Goal: Transaction & Acquisition: Purchase product/service

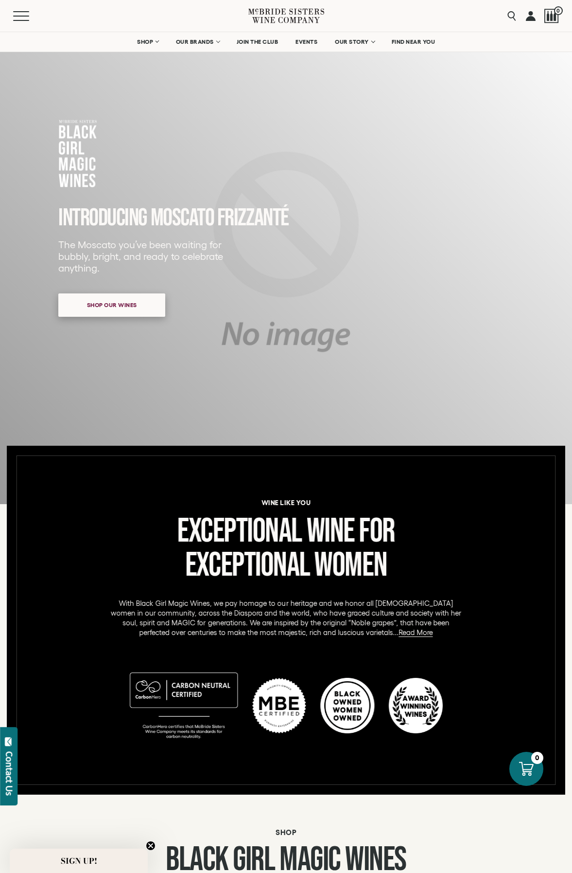
click at [135, 312] on span "Shop our wines" at bounding box center [112, 304] width 84 height 19
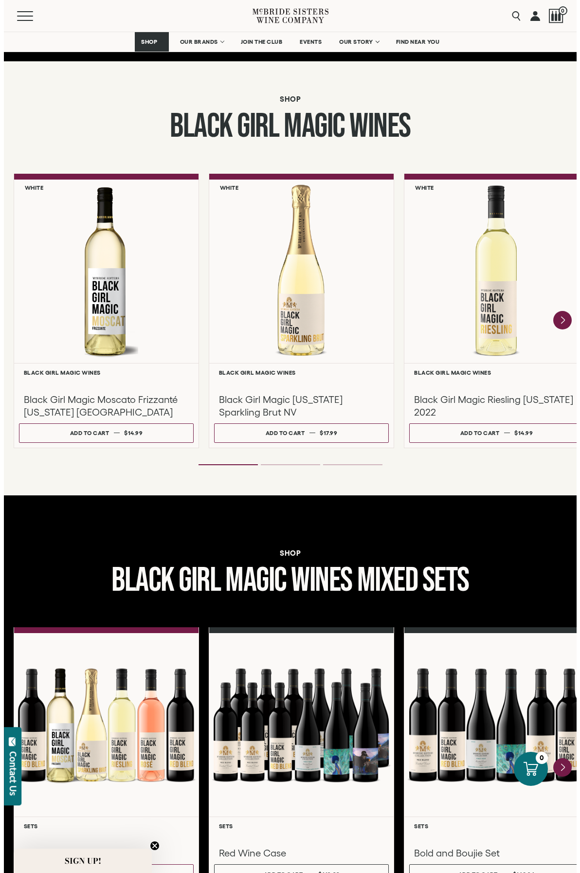
scroll to position [742, 0]
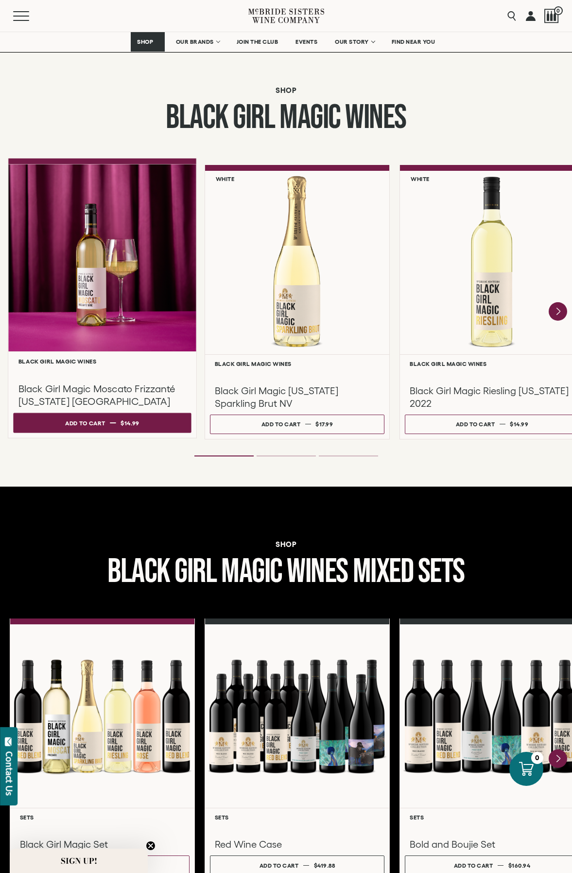
click at [118, 420] on button "Add to cart Regular price $14.99 Regular price Sale price $14.99 Unit price / p…" at bounding box center [102, 422] width 178 height 20
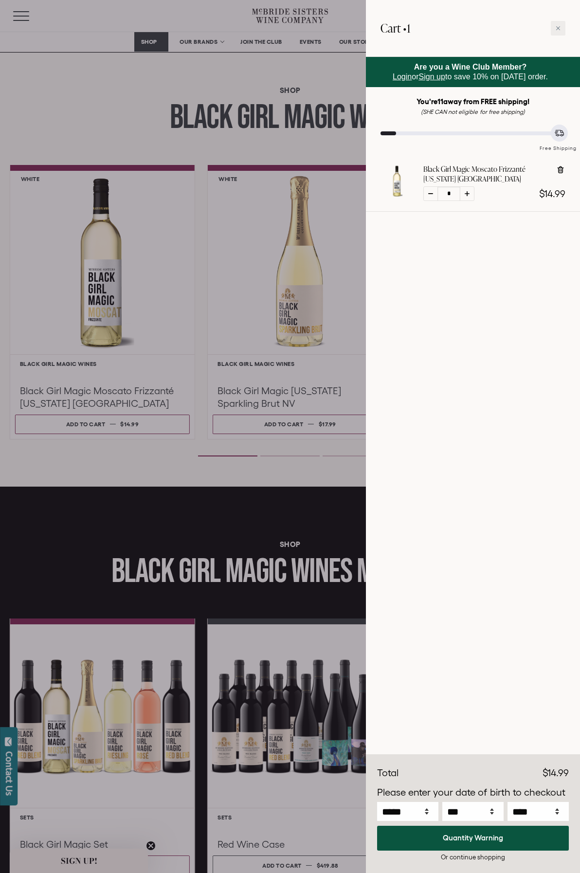
click at [75, 127] on div at bounding box center [290, 436] width 580 height 873
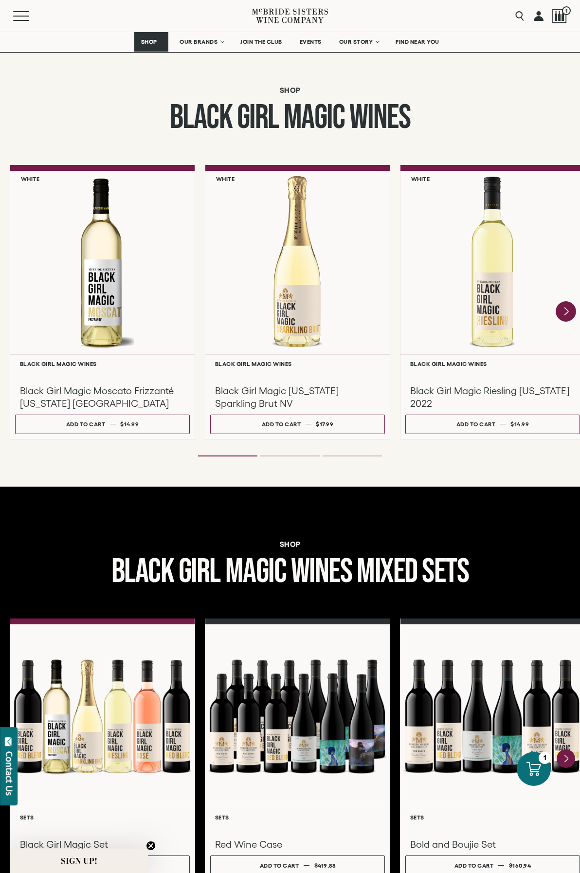
click at [563, 314] on icon "Next" at bounding box center [565, 311] width 20 height 20
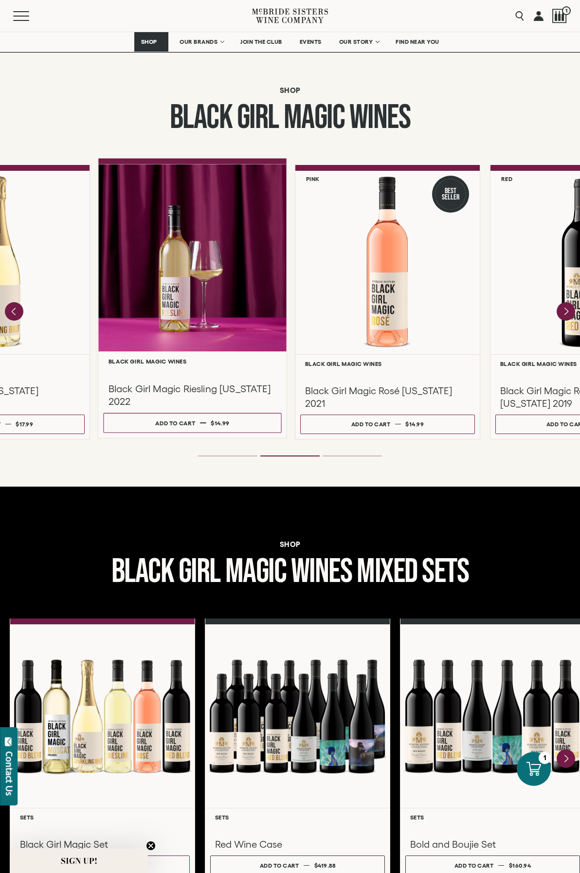
click at [209, 318] on div at bounding box center [192, 257] width 188 height 187
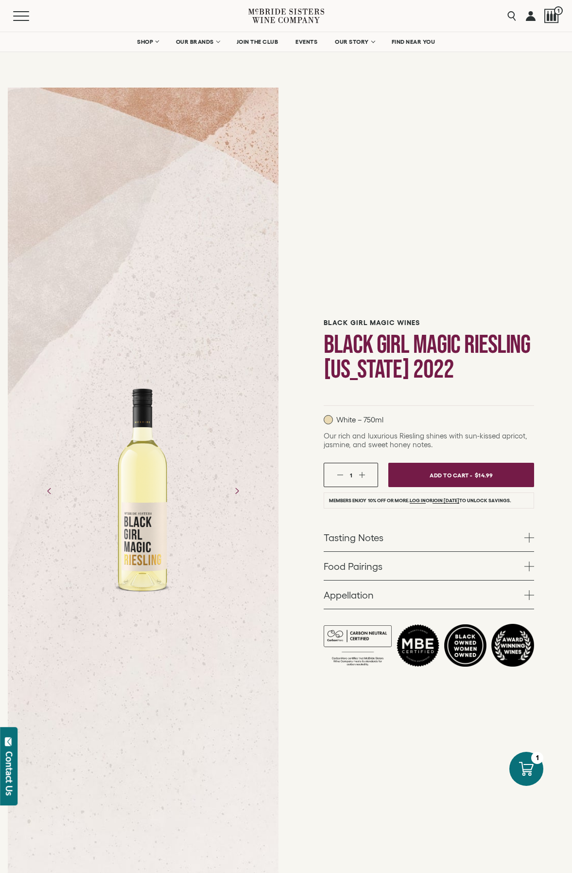
click at [426, 563] on link "Food Pairings" at bounding box center [429, 566] width 211 height 28
click at [516, 571] on link "Food Pairings" at bounding box center [429, 566] width 211 height 28
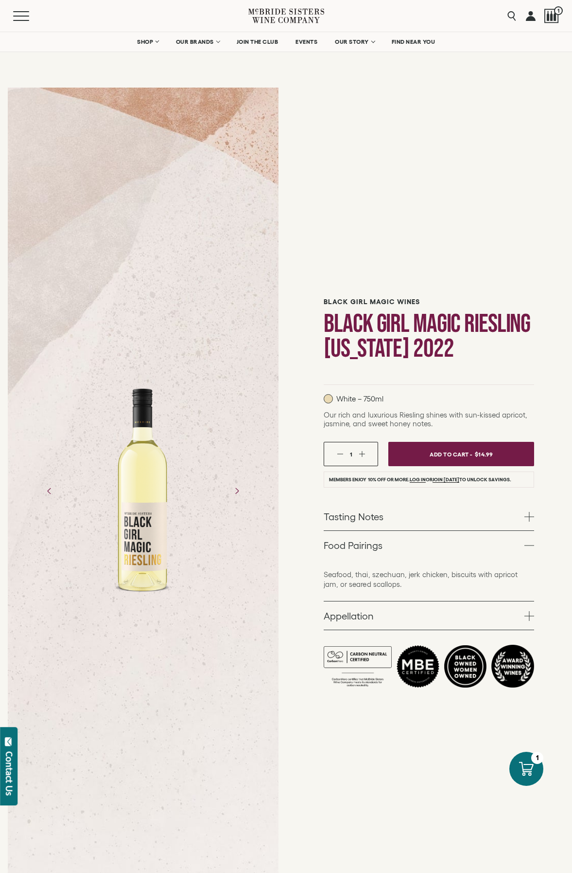
click at [489, 613] on link "Appellation" at bounding box center [429, 615] width 211 height 28
click at [0, 0] on div "California" at bounding box center [0, 0] width 0 height 0
click at [529, 531] on link "Food Pairings" at bounding box center [429, 545] width 211 height 28
click at [439, 471] on li "Members enjoy 10% off or more. Log in or join today to unlock savings." at bounding box center [429, 479] width 211 height 16
click at [439, 455] on span "Add To Cart -" at bounding box center [450, 453] width 45 height 15
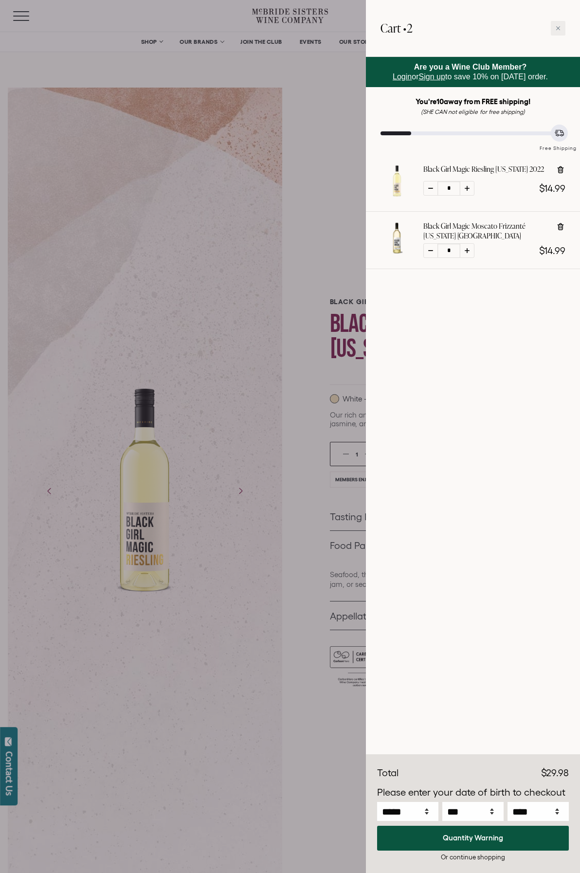
click at [216, 277] on div at bounding box center [290, 436] width 580 height 873
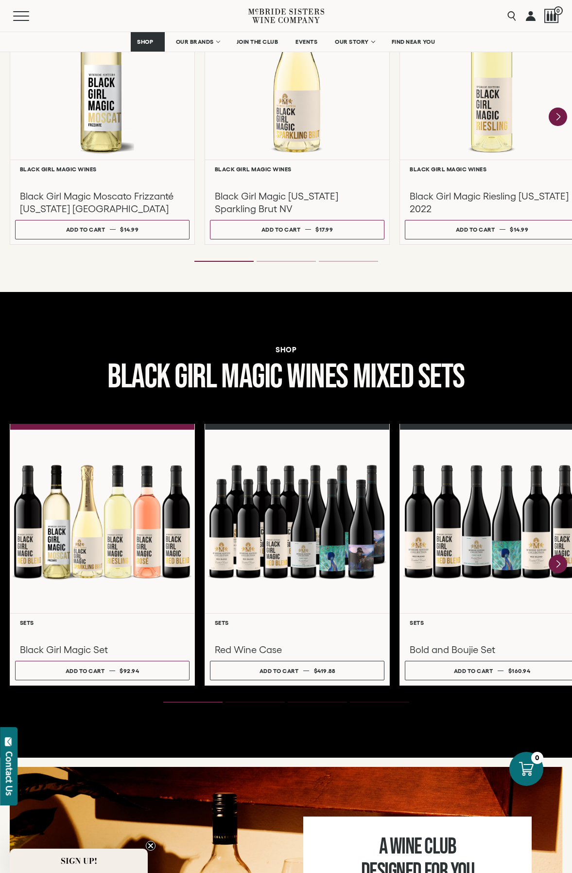
scroll to position [693, 0]
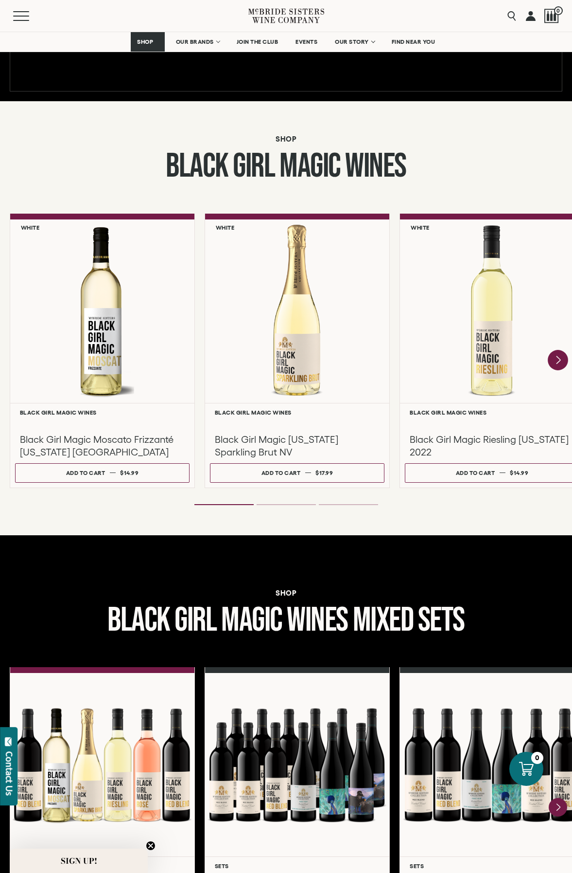
click at [555, 360] on icon "Next" at bounding box center [558, 360] width 20 height 20
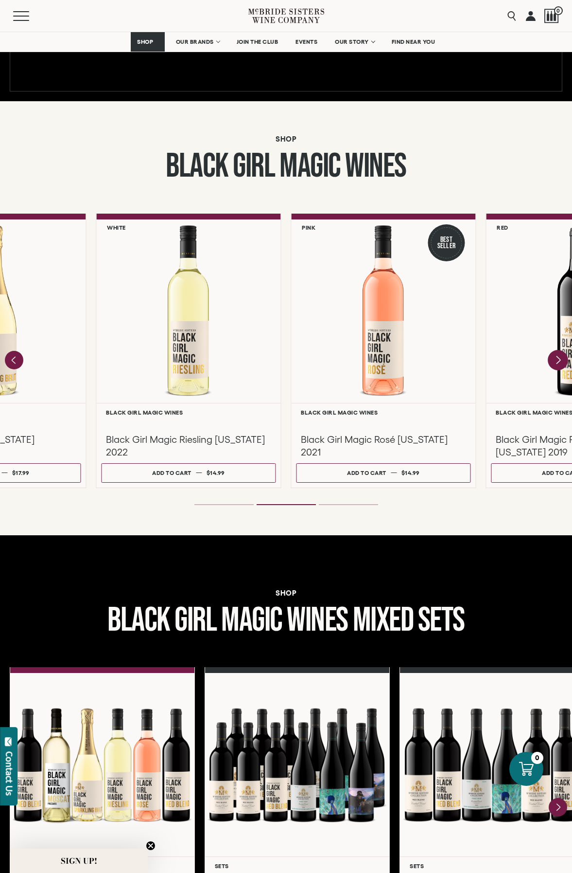
click at [555, 360] on icon "Next" at bounding box center [558, 360] width 20 height 20
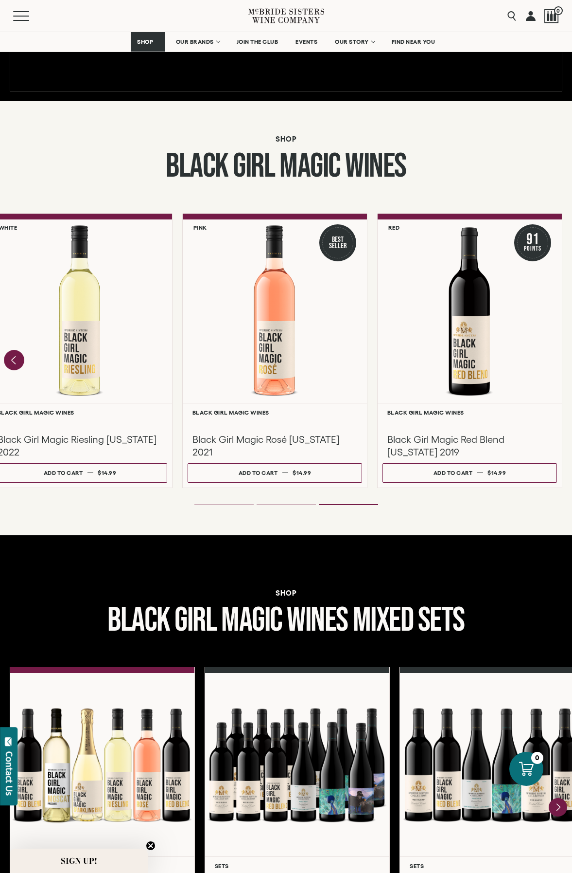
click at [18, 359] on icon "Previous" at bounding box center [14, 360] width 20 height 20
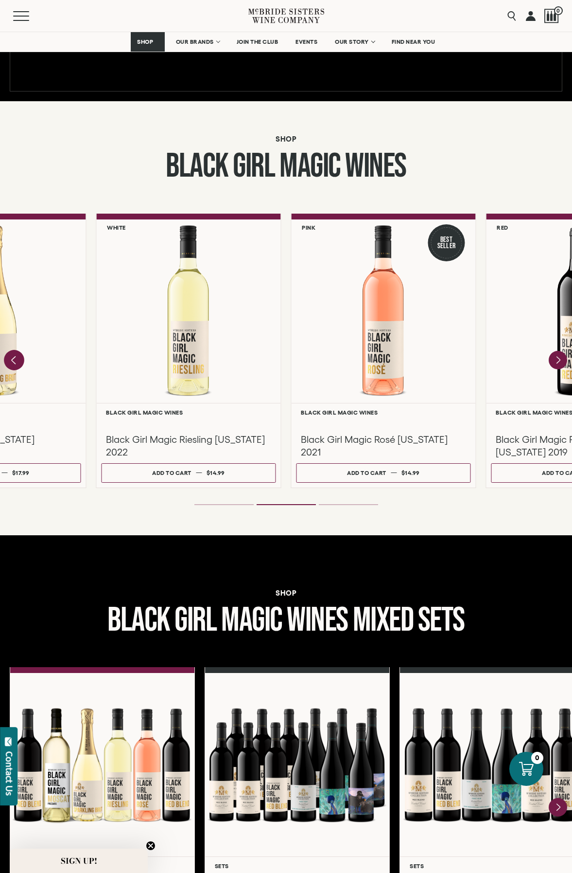
click at [18, 359] on icon "Previous" at bounding box center [14, 360] width 20 height 20
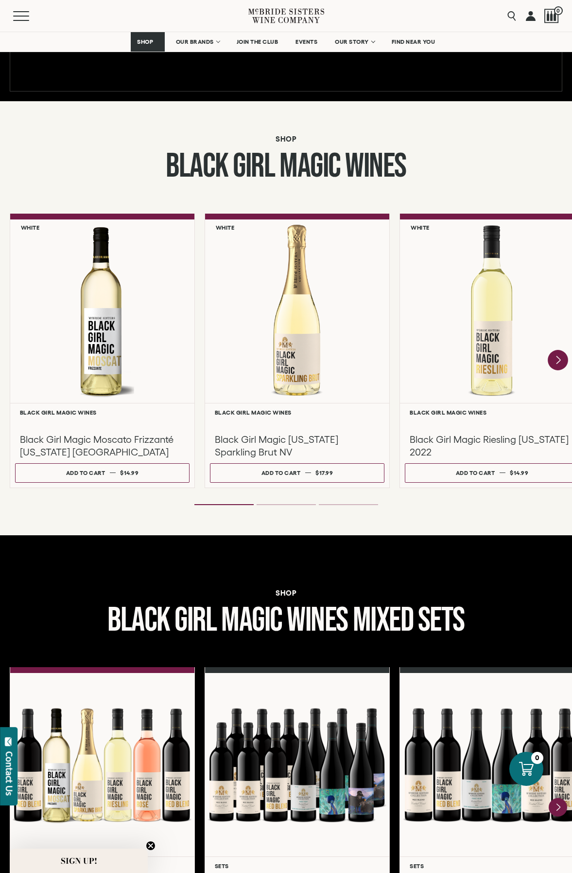
click at [553, 358] on icon "Next" at bounding box center [558, 360] width 20 height 20
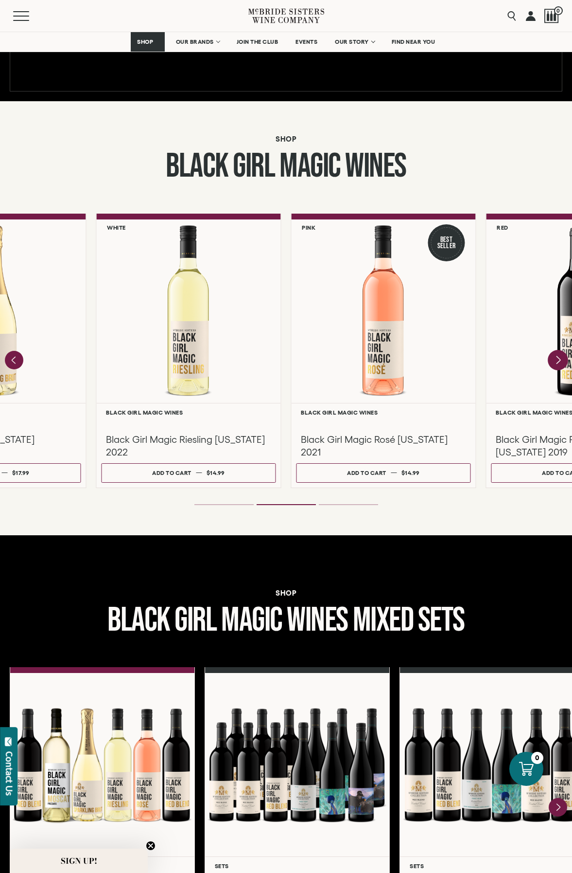
click at [553, 358] on icon "Next" at bounding box center [558, 360] width 20 height 20
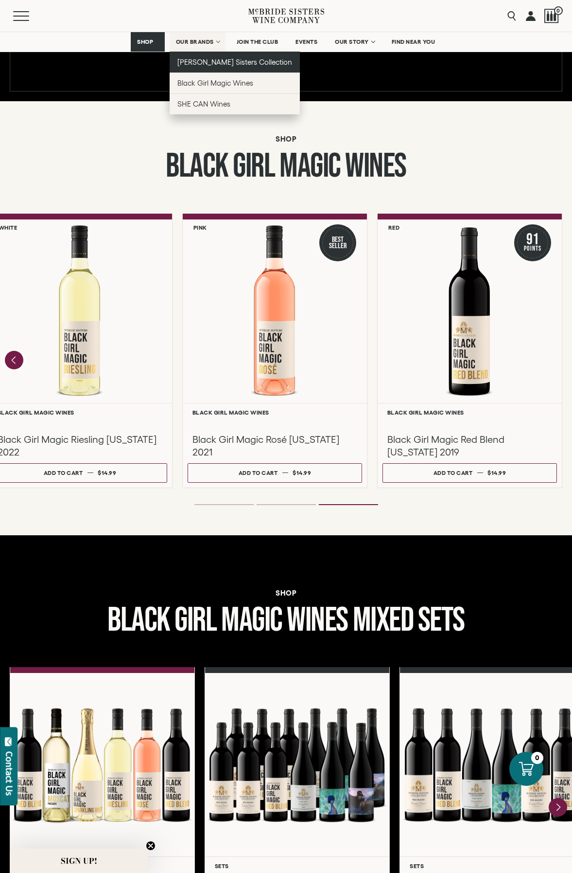
click at [216, 62] on span "[PERSON_NAME] Sisters Collection" at bounding box center [235, 62] width 115 height 8
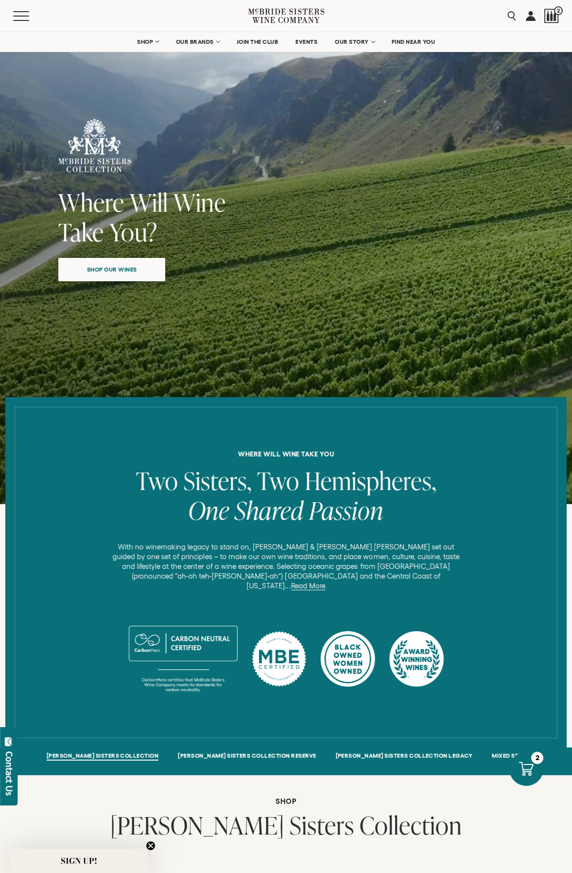
click at [103, 274] on span "Shop our wines" at bounding box center [112, 269] width 84 height 19
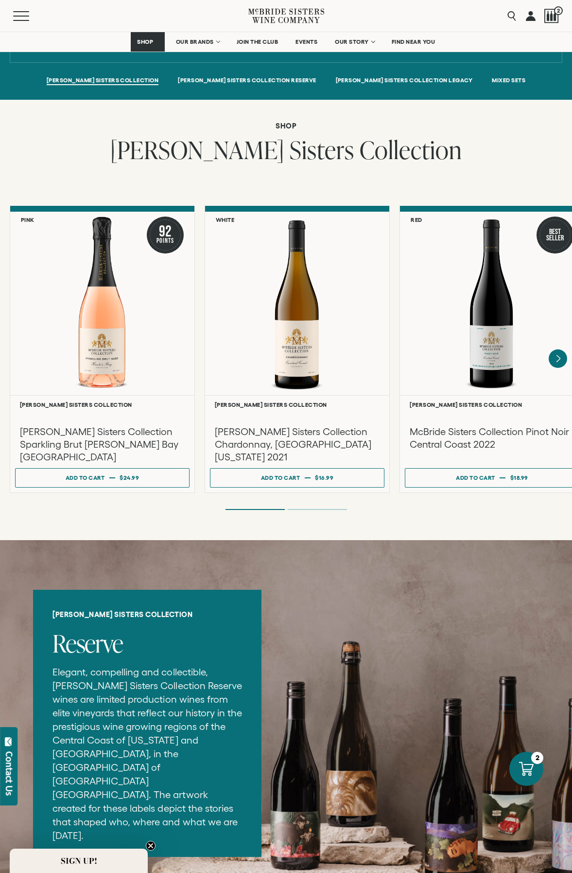
scroll to position [685, 0]
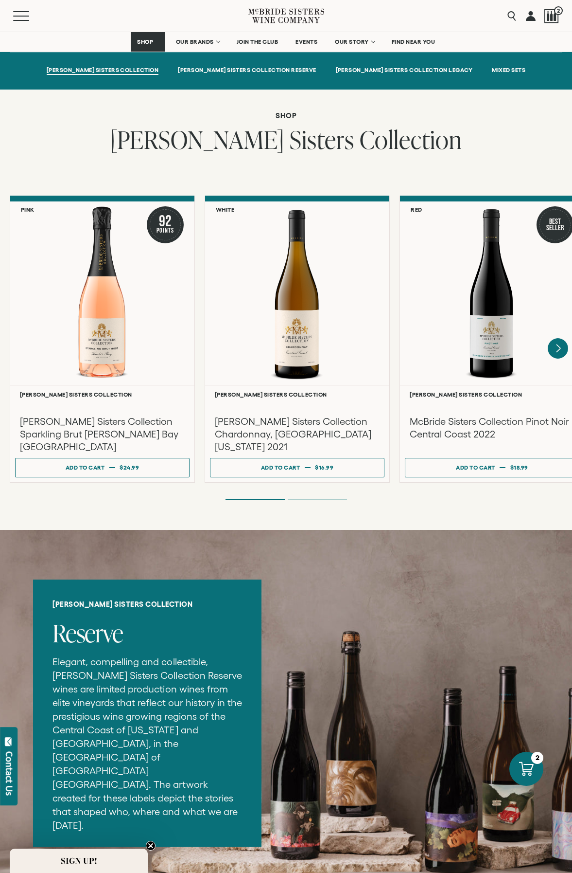
click at [557, 338] on icon "Next" at bounding box center [558, 348] width 20 height 20
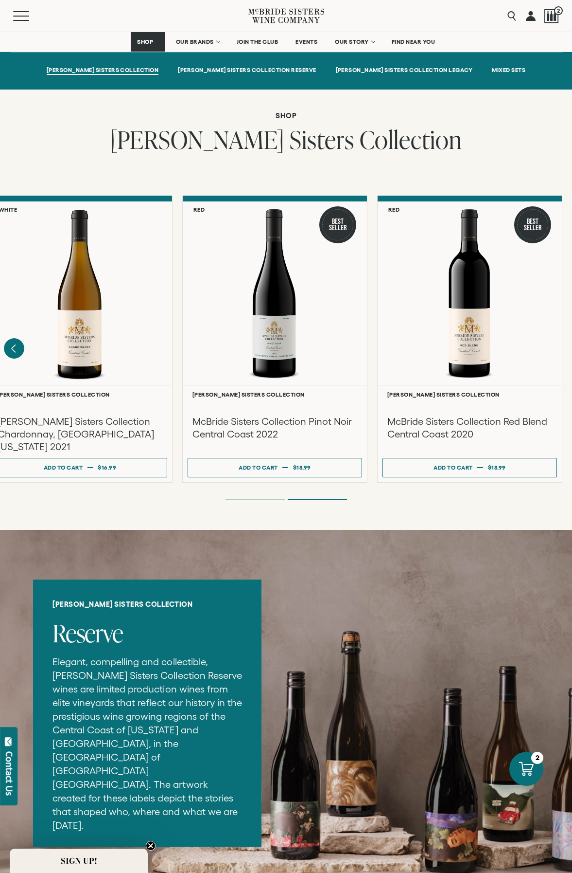
click at [21, 338] on icon "Previous" at bounding box center [14, 348] width 20 height 20
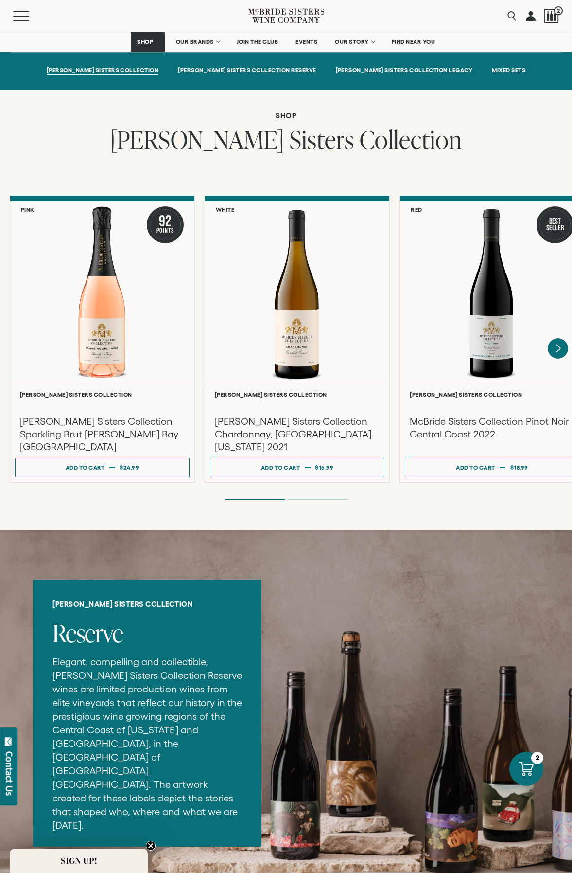
click at [556, 341] on icon "Next" at bounding box center [558, 348] width 20 height 20
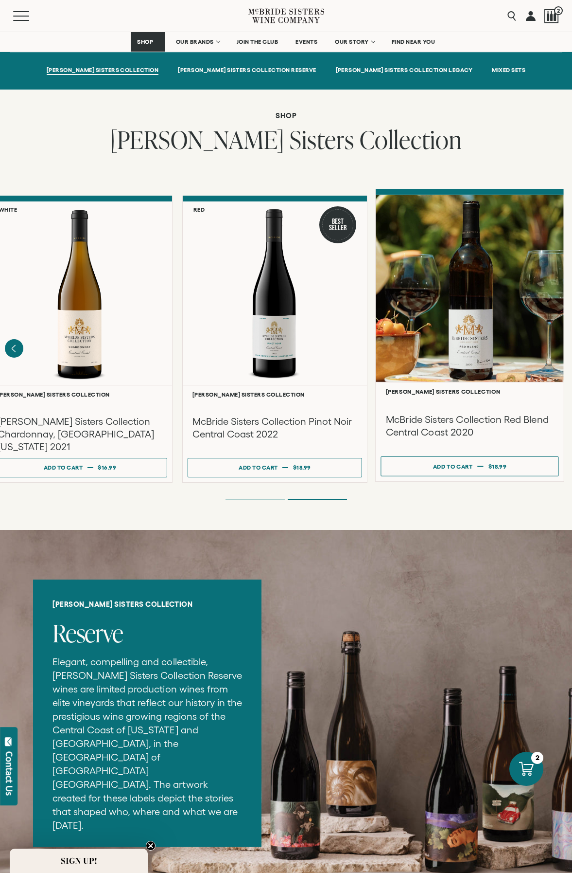
click at [454, 417] on h3 "McBride Sisters Collection Red Blend Central Coast 2020" at bounding box center [470, 425] width 168 height 26
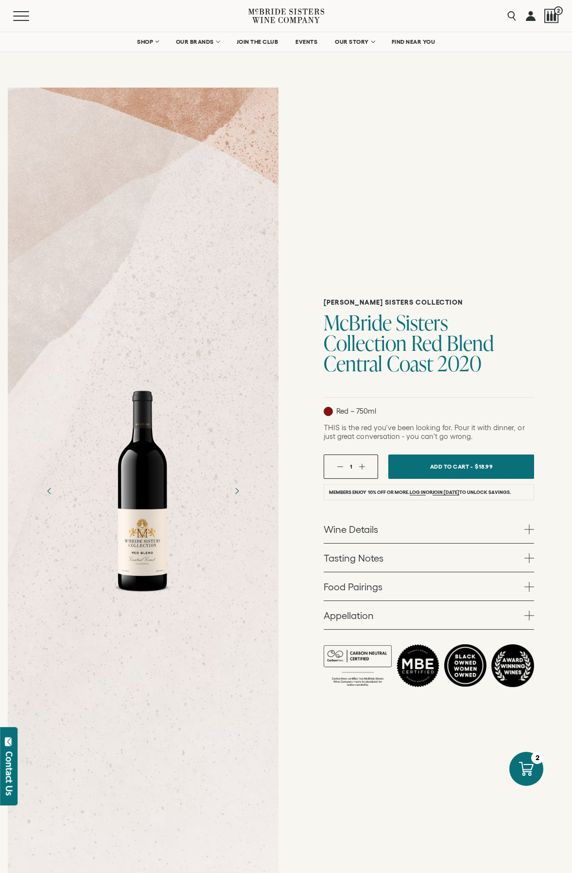
click at [372, 564] on link "Tasting Notes" at bounding box center [429, 557] width 211 height 28
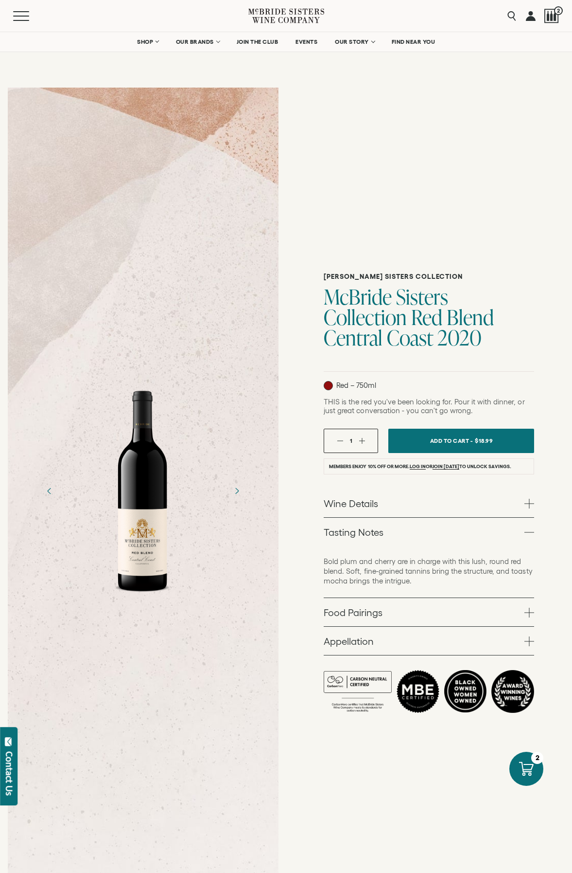
click at [367, 615] on link "Food Pairings" at bounding box center [429, 612] width 211 height 28
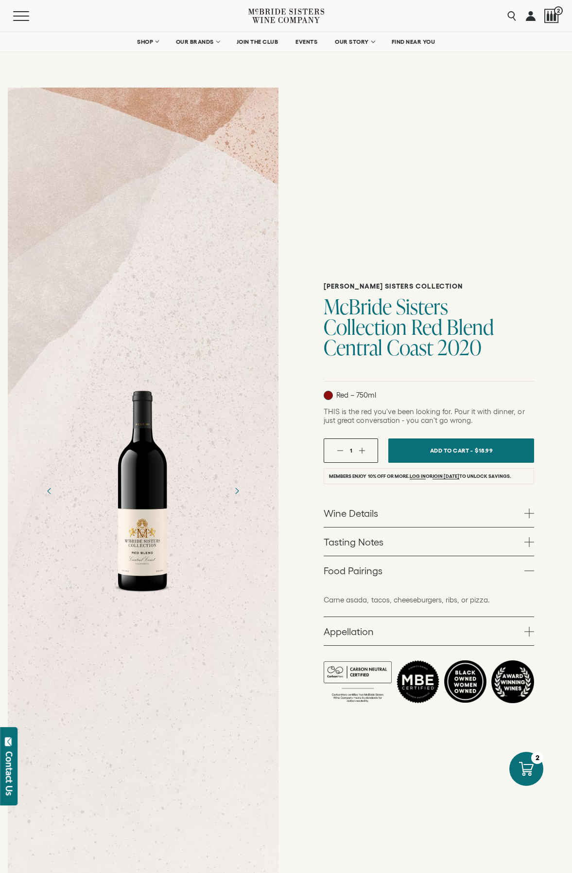
click at [354, 509] on link "Wine Details" at bounding box center [429, 513] width 211 height 28
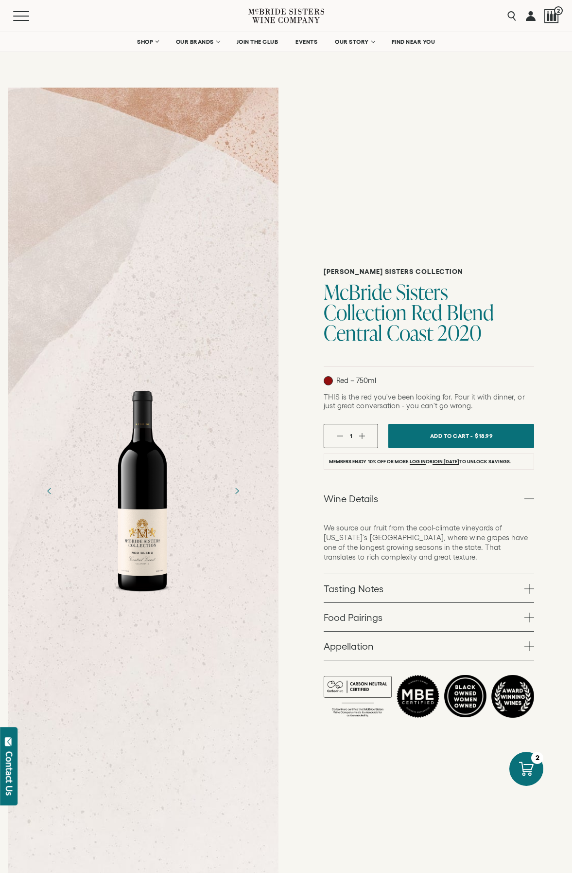
click at [367, 645] on link "Appellation" at bounding box center [429, 645] width 211 height 28
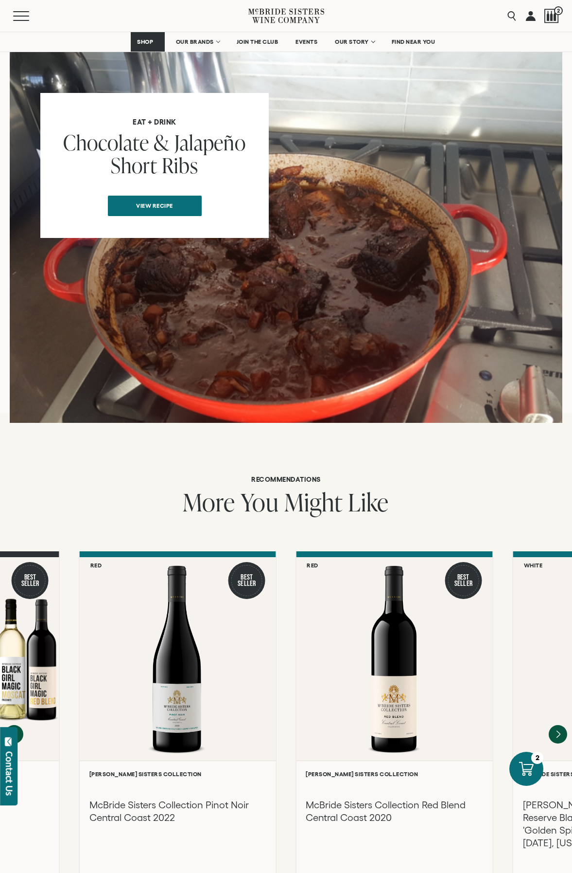
scroll to position [1265, 0]
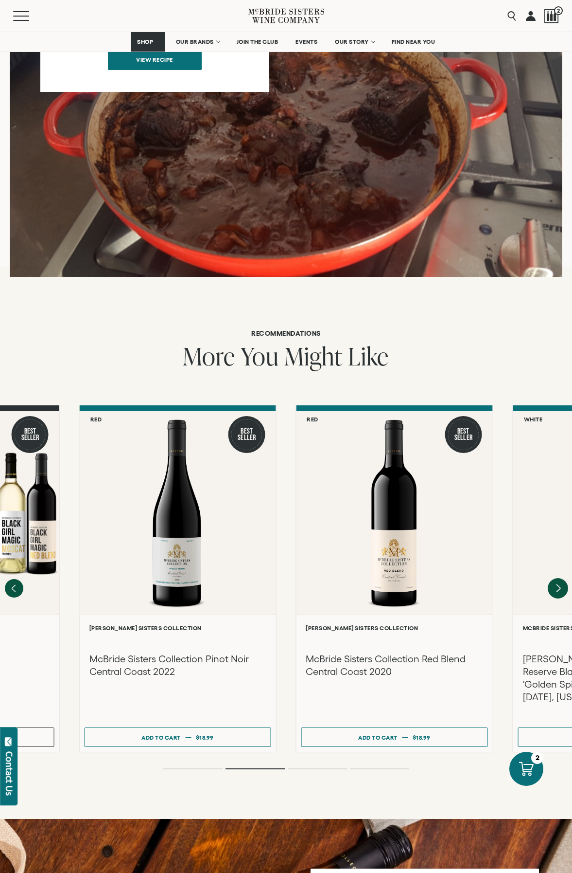
click at [552, 578] on icon "Next" at bounding box center [558, 588] width 20 height 20
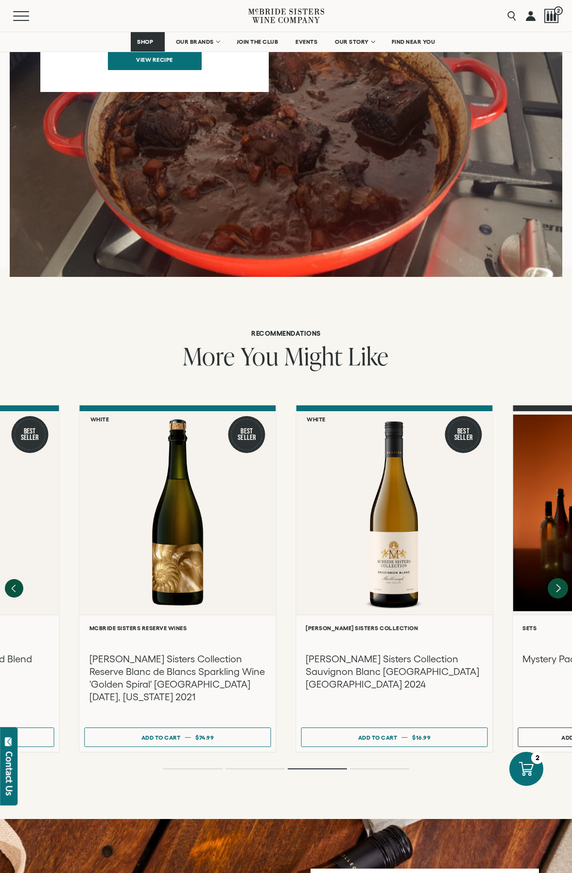
click at [552, 578] on icon "Next" at bounding box center [558, 588] width 20 height 20
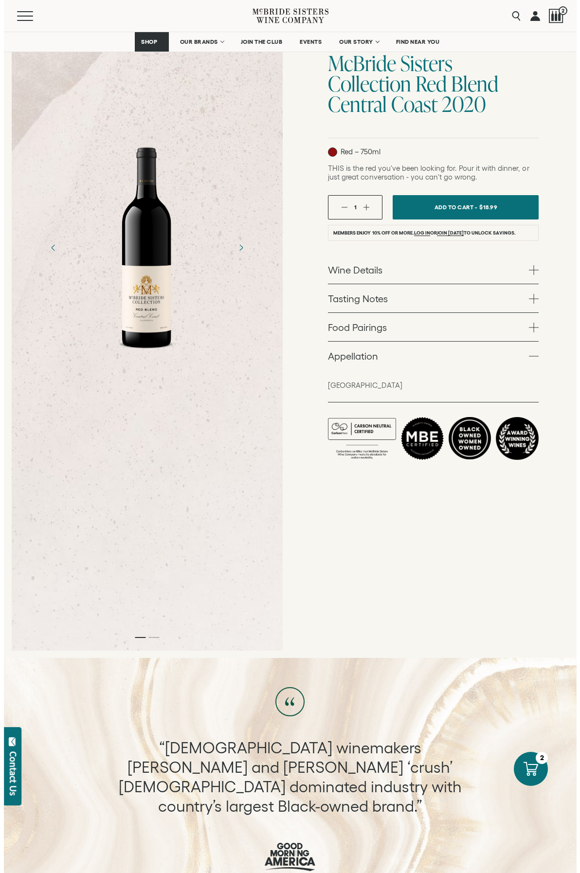
scroll to position [0, 0]
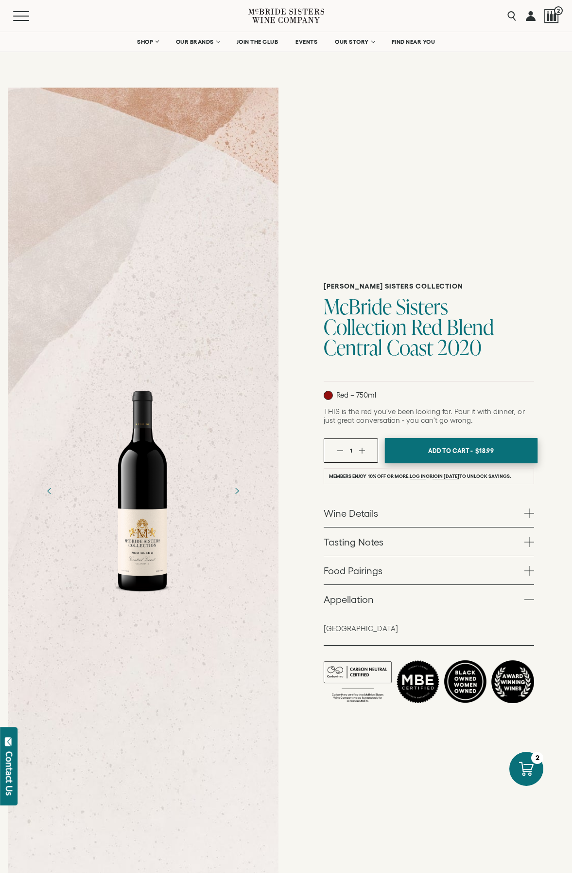
click at [408, 460] on button "Add To Cart - $18.99" at bounding box center [461, 451] width 153 height 26
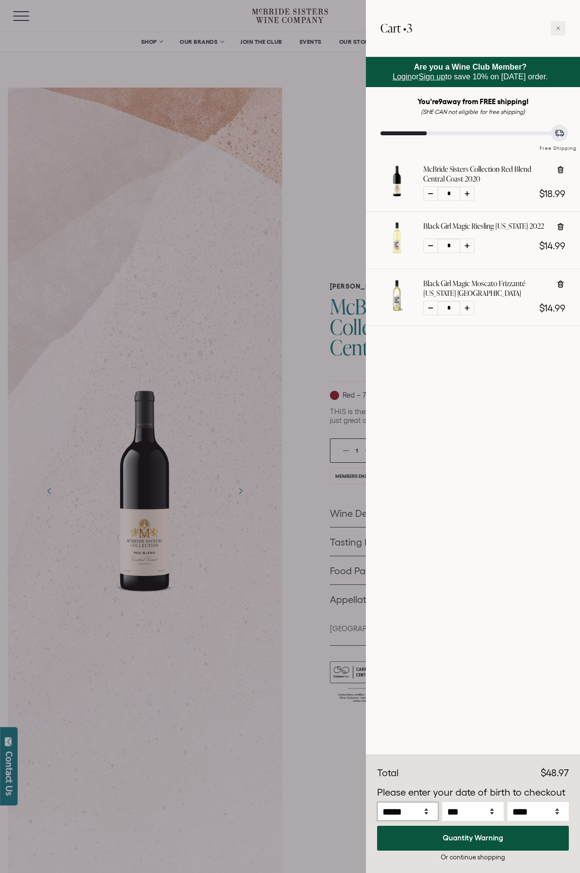
click at [424, 812] on select "***** *** *** *** *** *** *** *** *** *** *** *** ***" at bounding box center [407, 811] width 61 height 19
select select "*"
click at [377, 802] on select "***** *** *** *** *** *** *** *** *** *** *** *** ***" at bounding box center [407, 811] width 61 height 19
click at [461, 811] on select "*** * * * * * * * * * ** ** ** ** ** ** ** ** ** ** ** ** ** ** ** ** ** ** **" at bounding box center [472, 811] width 61 height 19
select select "**"
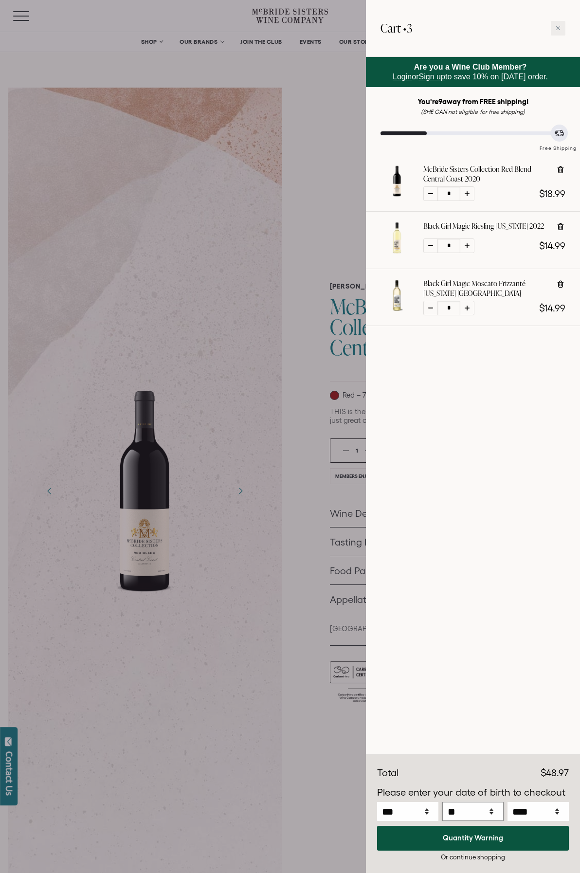
click at [442, 802] on select "*** * * * * * * * * * ** ** ** ** ** ** ** ** ** ** ** ** ** ** ** ** ** ** **" at bounding box center [472, 811] width 61 height 19
click at [525, 811] on select "**** **** **** **** **** **** **** **** **** **** **** **** **** **** **** ****…" at bounding box center [537, 811] width 61 height 19
click at [507, 802] on select "**** **** **** **** **** **** **** **** **** **** **** **** **** **** **** ****…" at bounding box center [537, 811] width 61 height 19
select select "****"
click at [441, 76] on link "Sign up" at bounding box center [432, 76] width 26 height 8
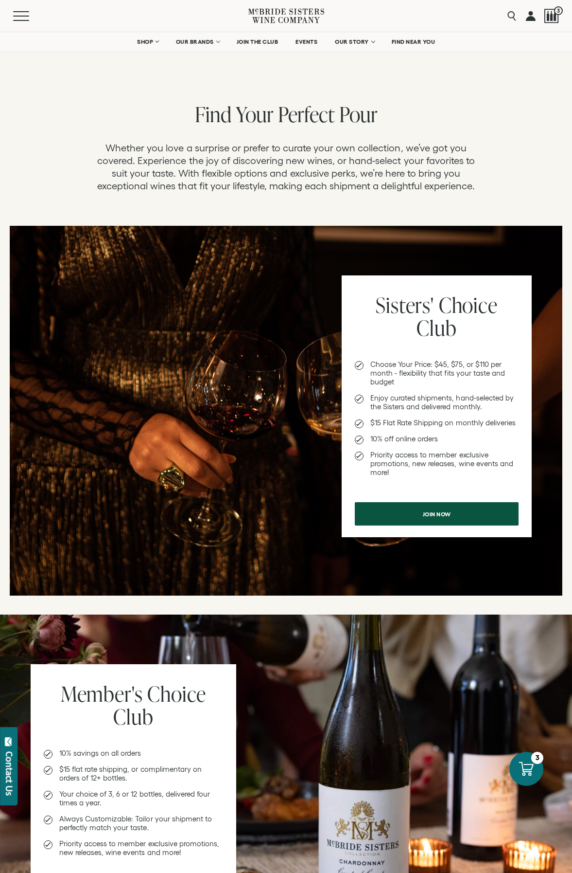
select select "****"
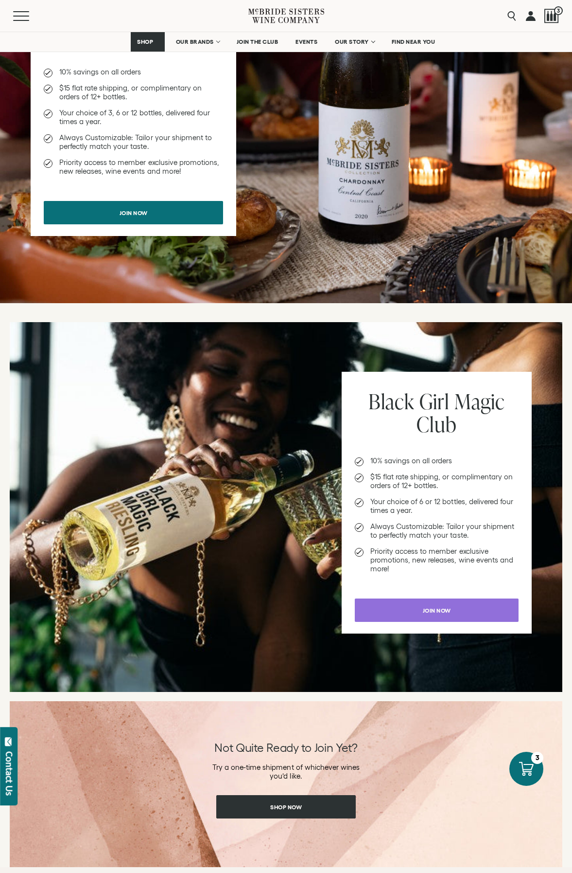
scroll to position [730, 0]
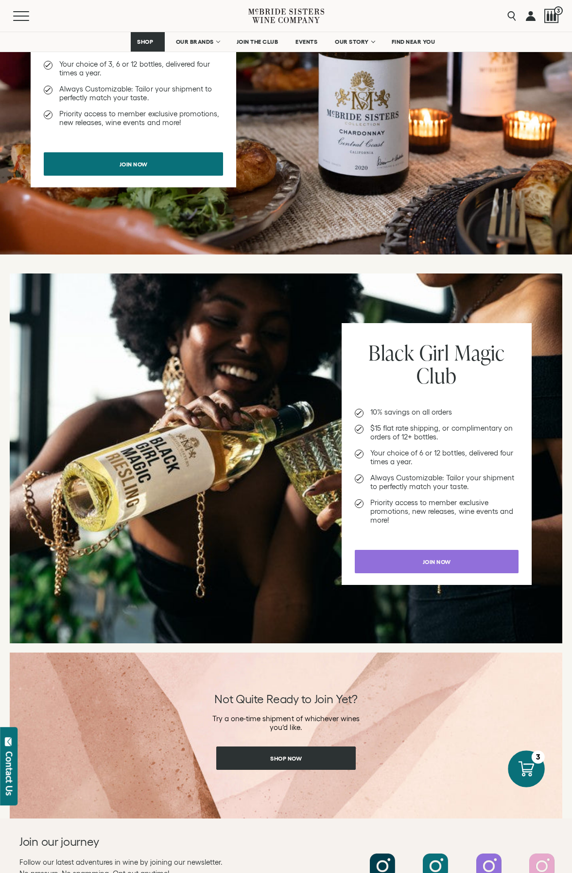
click at [523, 768] on icon at bounding box center [527, 768] width 16 height 15
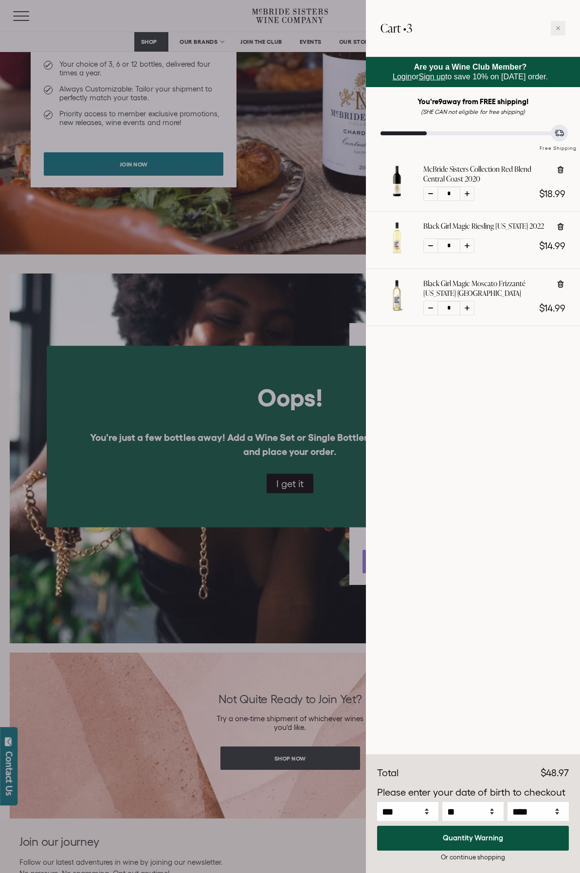
click at [190, 304] on div at bounding box center [290, 436] width 580 height 873
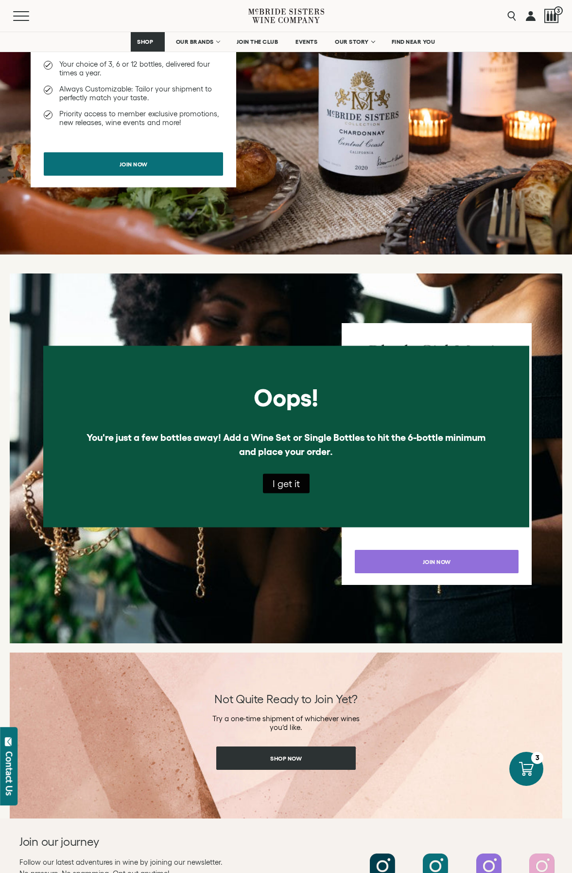
click at [277, 480] on button "I get it" at bounding box center [286, 482] width 47 height 19
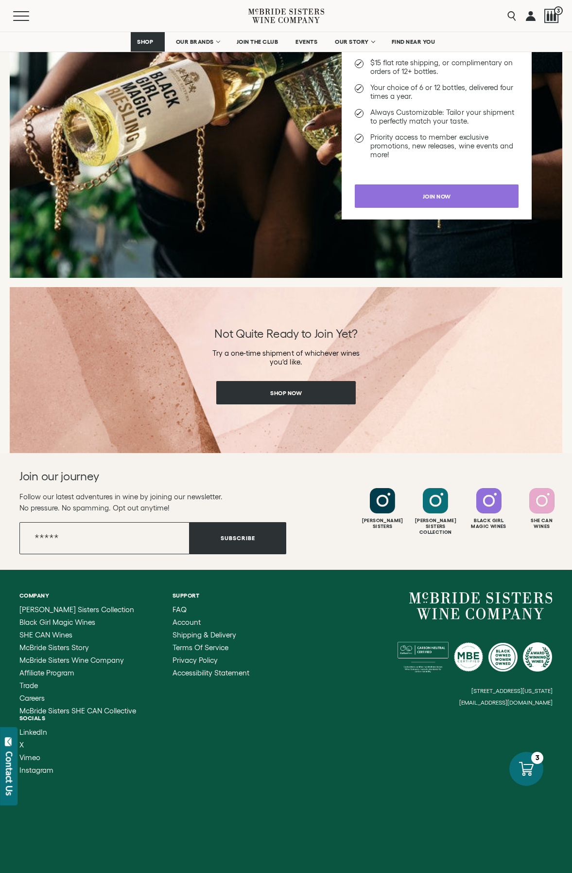
scroll to position [900, 0]
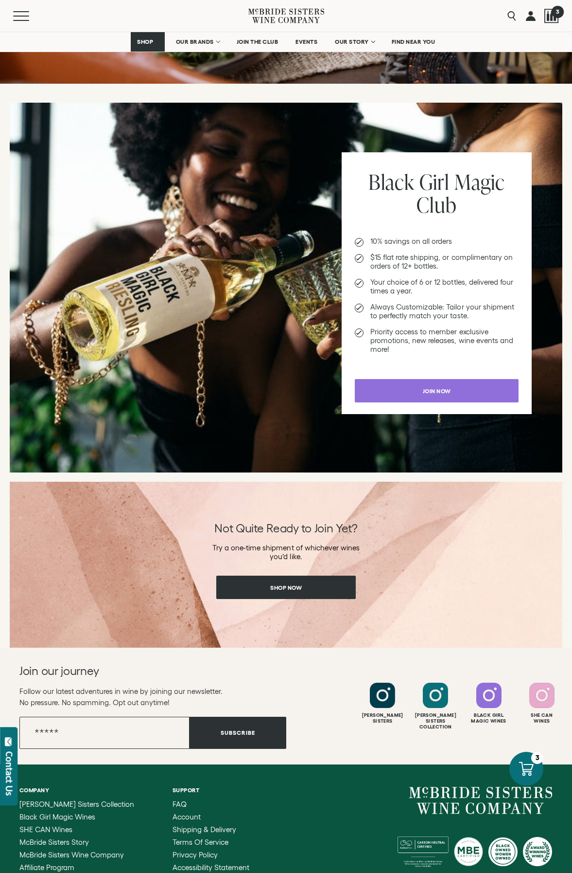
click at [551, 16] on div at bounding box center [552, 16] width 15 height 15
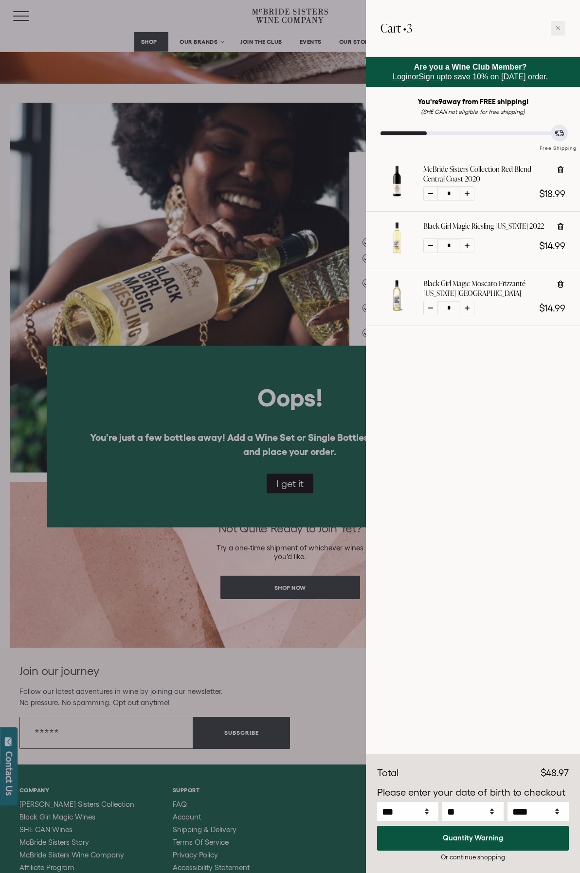
click at [276, 478] on div at bounding box center [290, 436] width 580 height 873
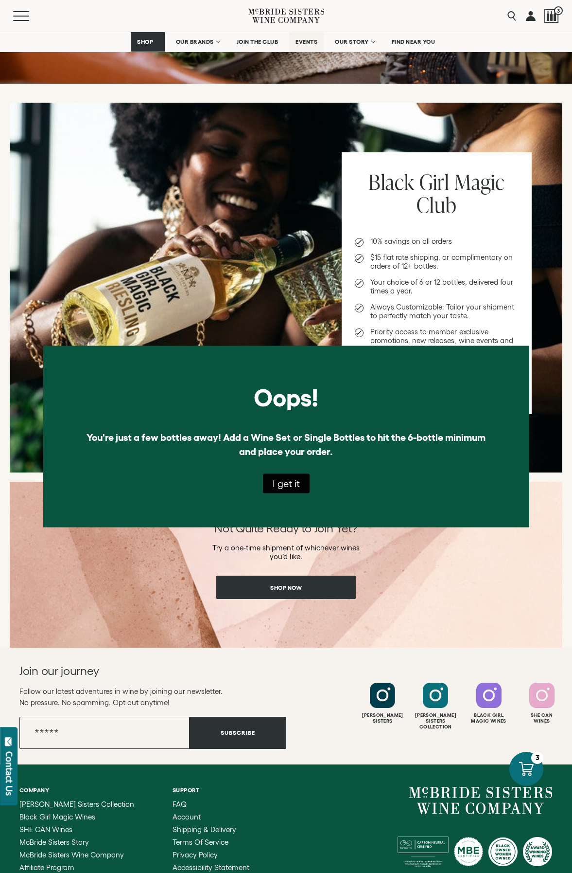
click at [305, 44] on span "EVENTS" at bounding box center [307, 41] width 22 height 7
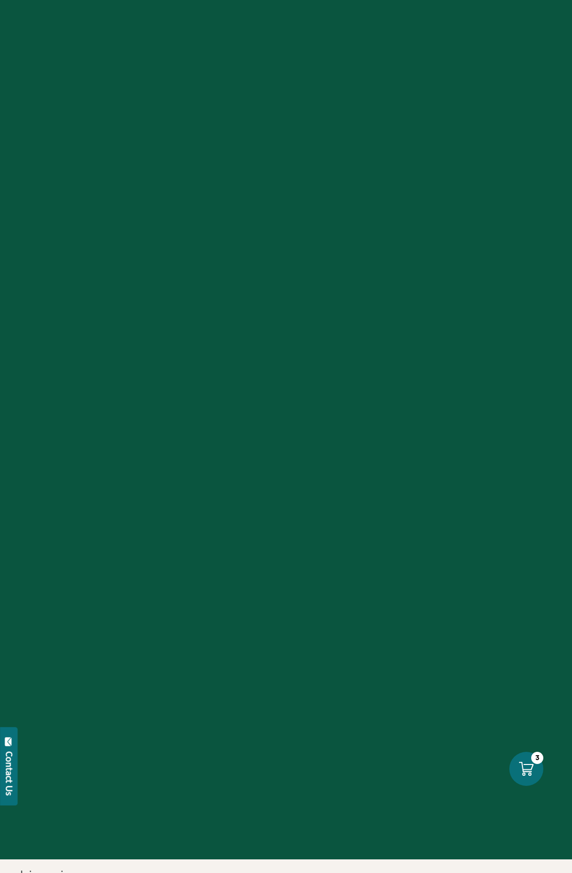
select select "****"
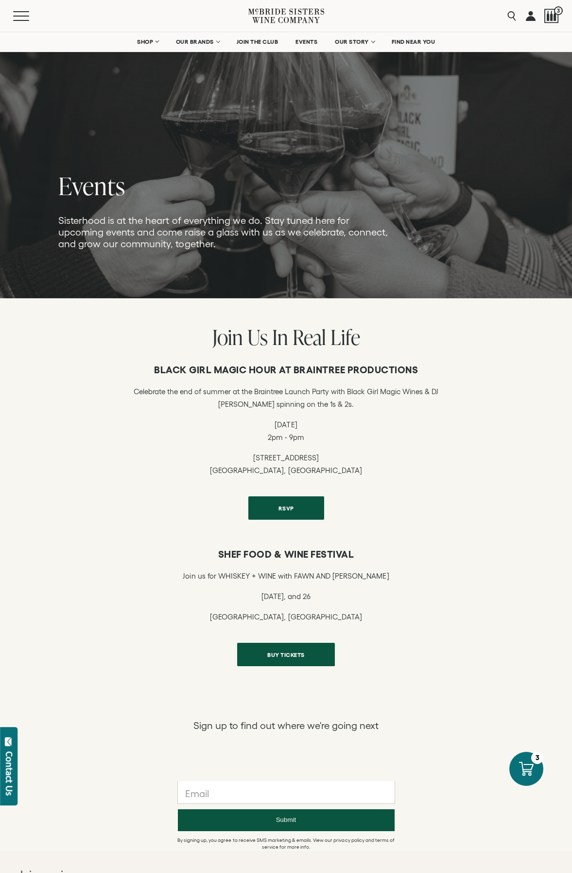
scroll to position [49, 0]
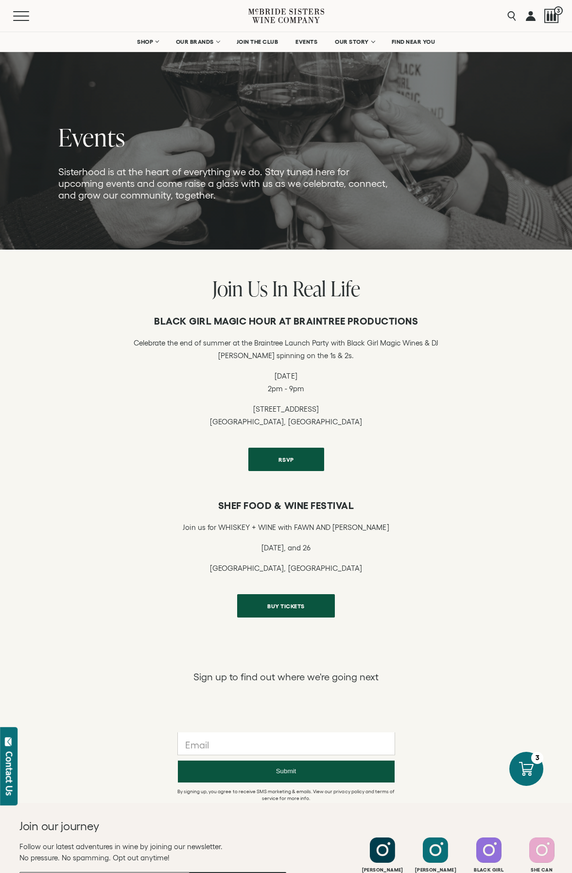
click at [293, 469] on div "RSVP" at bounding box center [287, 458] width 76 height 23
click at [294, 460] on span "RSVP" at bounding box center [287, 456] width 50 height 19
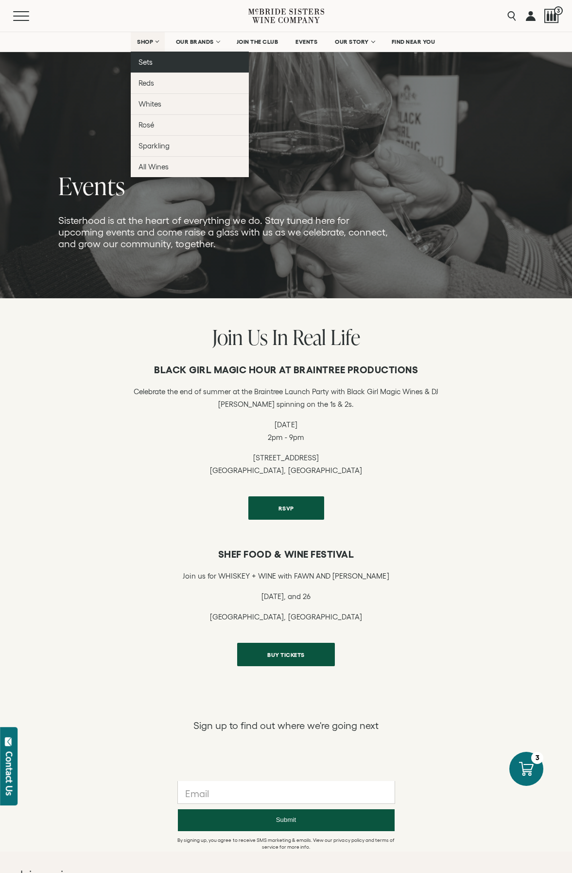
click at [148, 63] on span "Sets" at bounding box center [146, 62] width 14 height 8
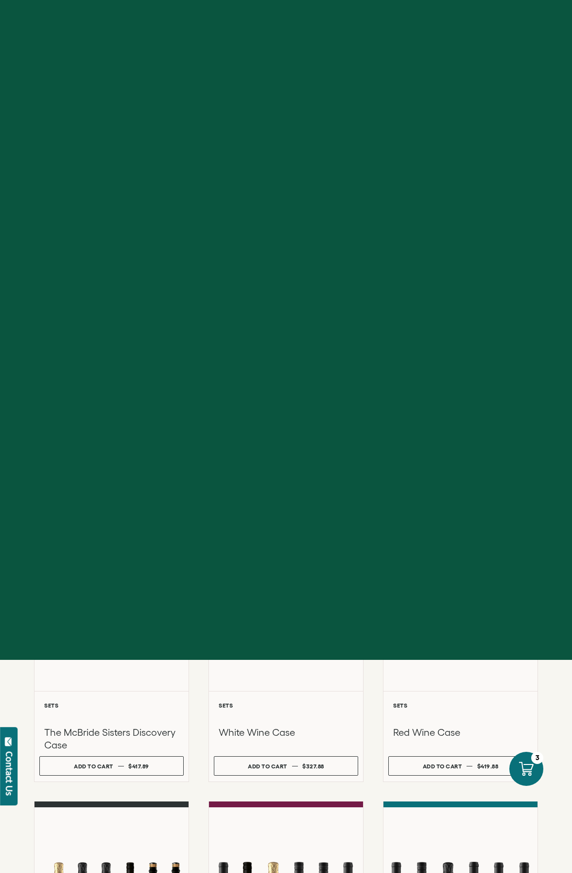
select select "****"
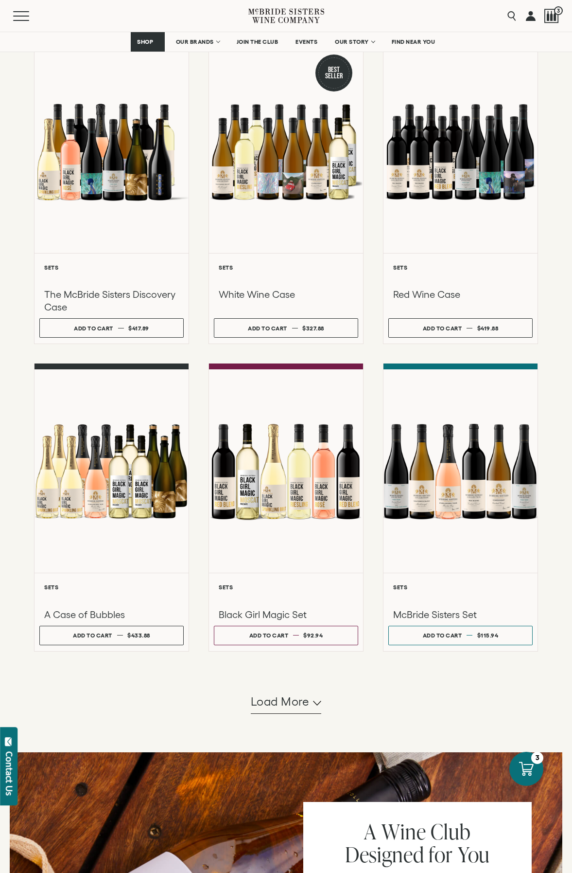
scroll to position [632, 0]
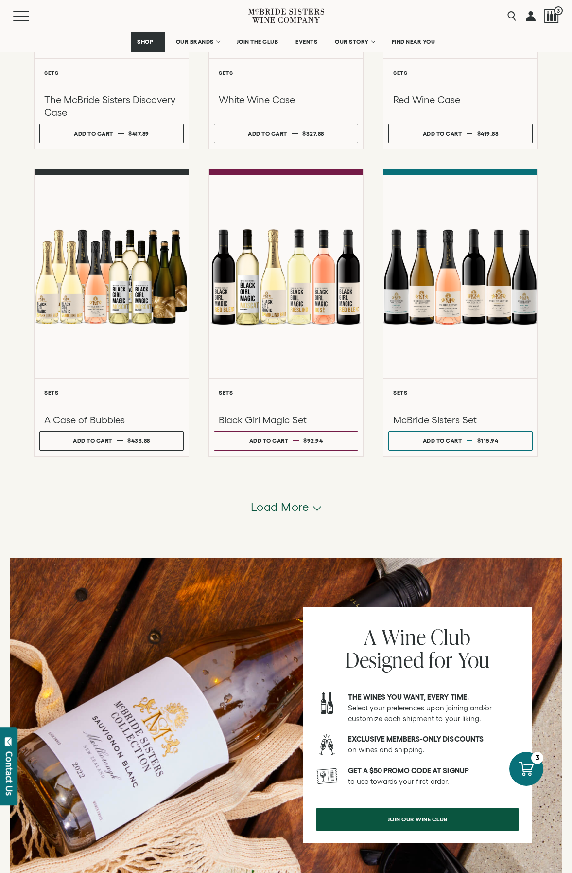
click at [269, 505] on span "Load more" at bounding box center [280, 507] width 59 height 17
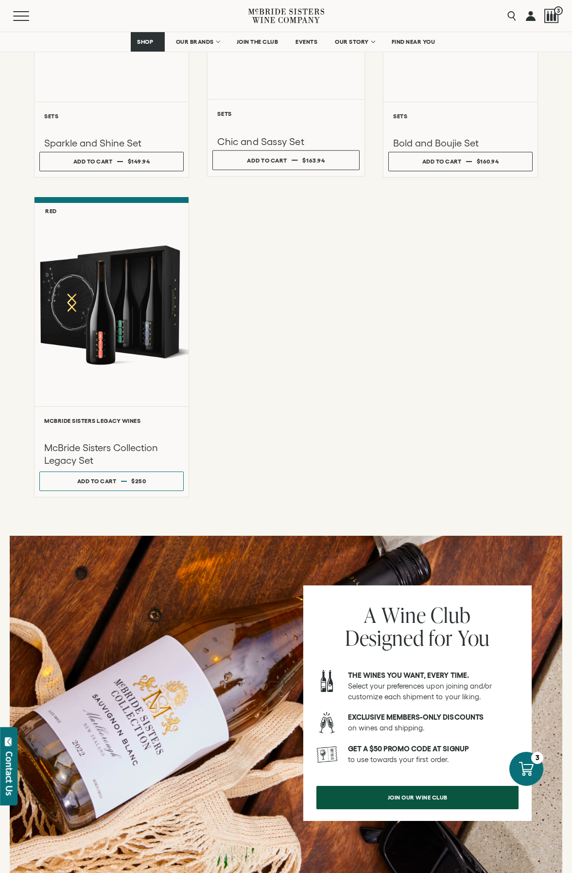
scroll to position [1410, 0]
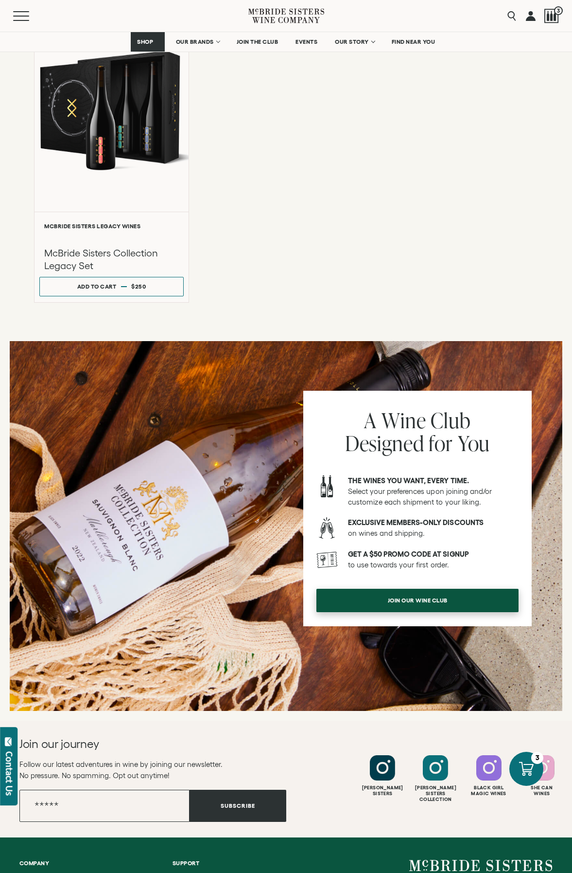
click at [444, 598] on span "join our wine club" at bounding box center [418, 599] width 94 height 19
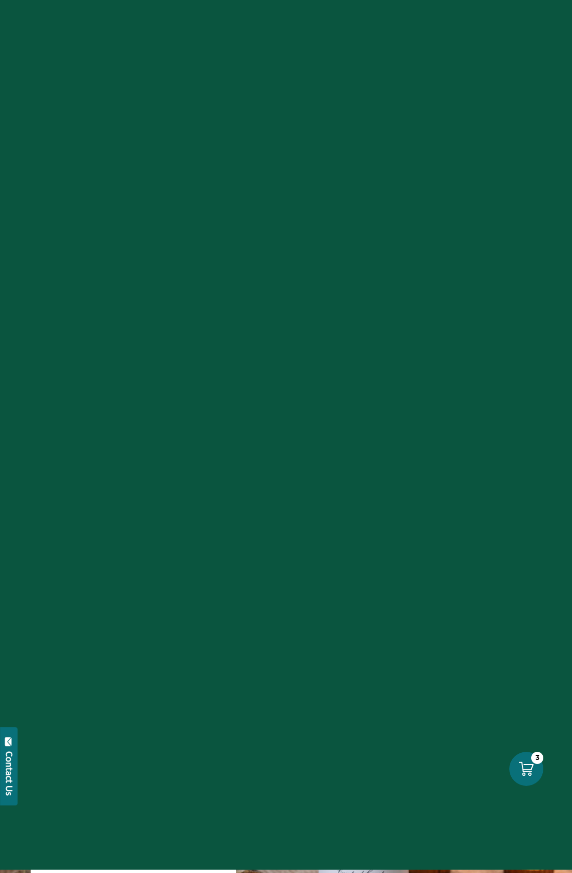
select select "****"
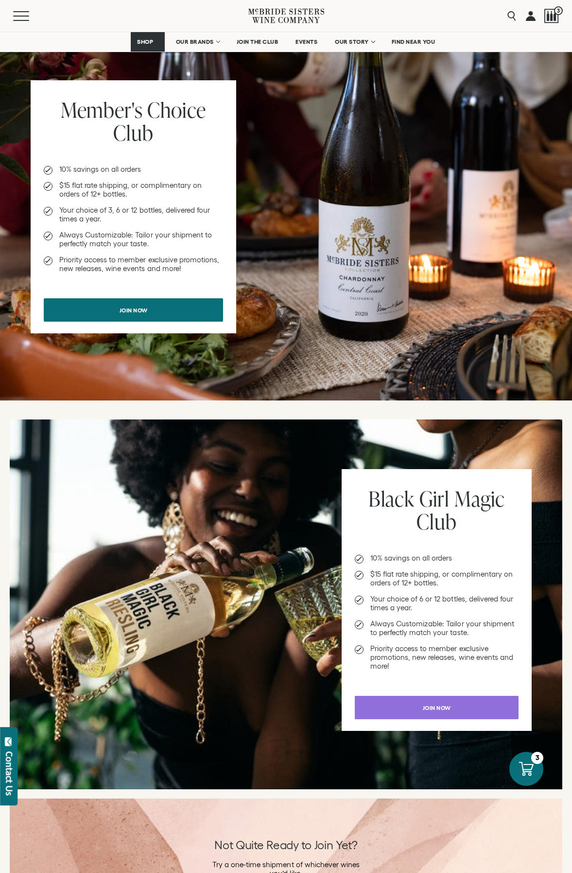
scroll to position [340, 0]
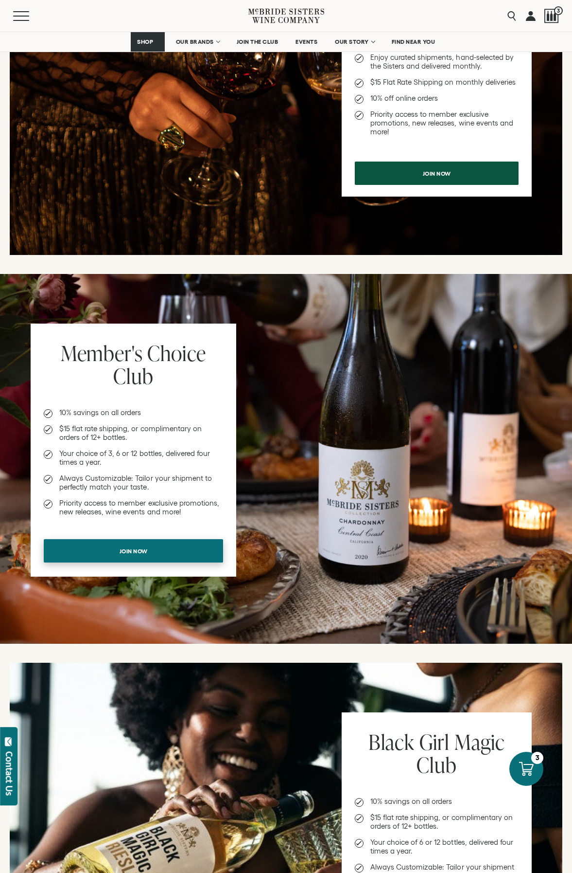
click at [97, 559] on link "Join now" at bounding box center [133, 550] width 179 height 23
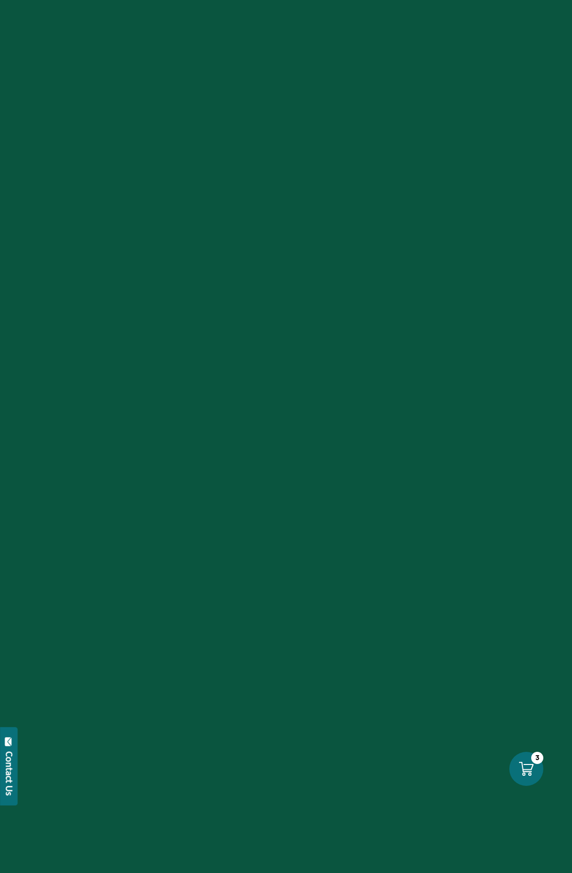
select select "****"
